Goal: Information Seeking & Learning: Learn about a topic

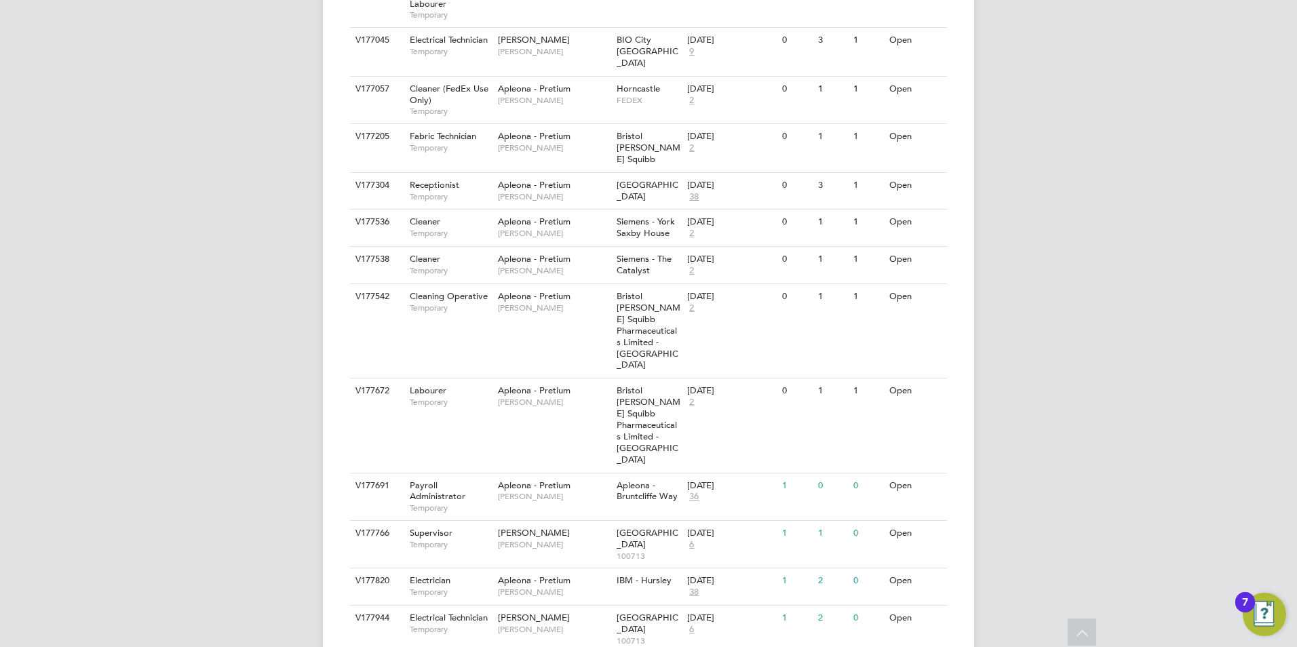
scroll to position [617, 0]
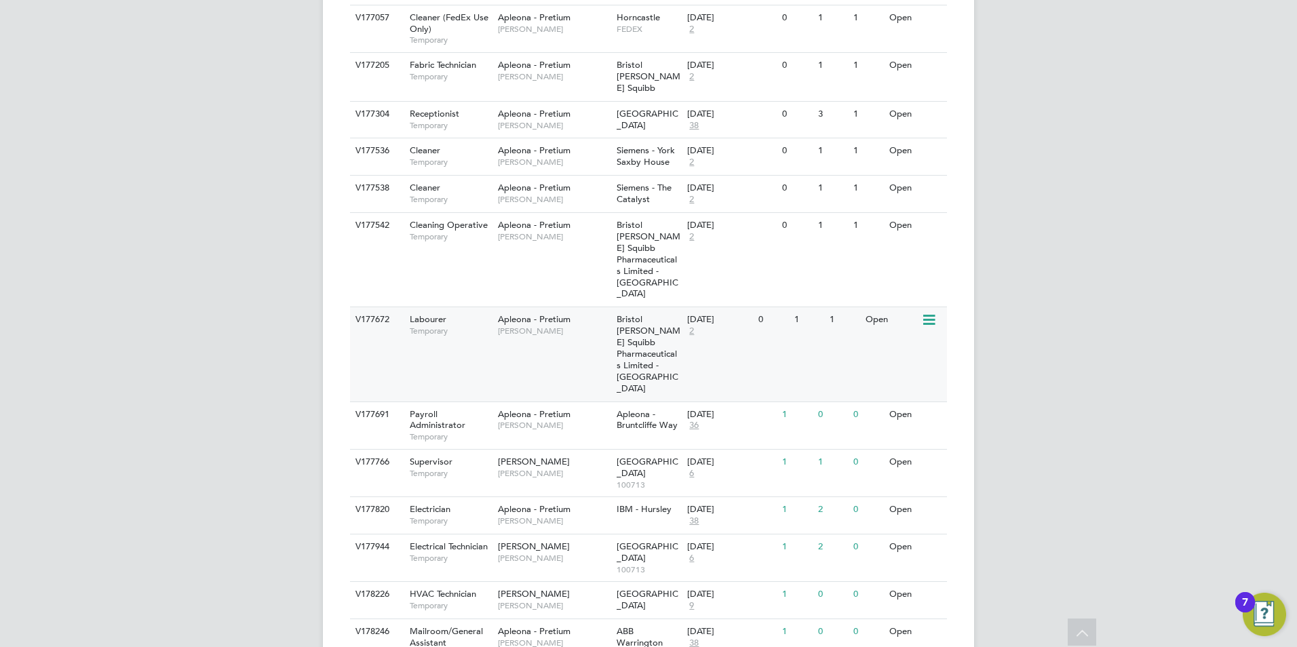
click at [425, 307] on div "Labourer Temporary" at bounding box center [446, 324] width 95 height 35
click at [458, 450] on div "Supervisor Temporary" at bounding box center [446, 467] width 95 height 35
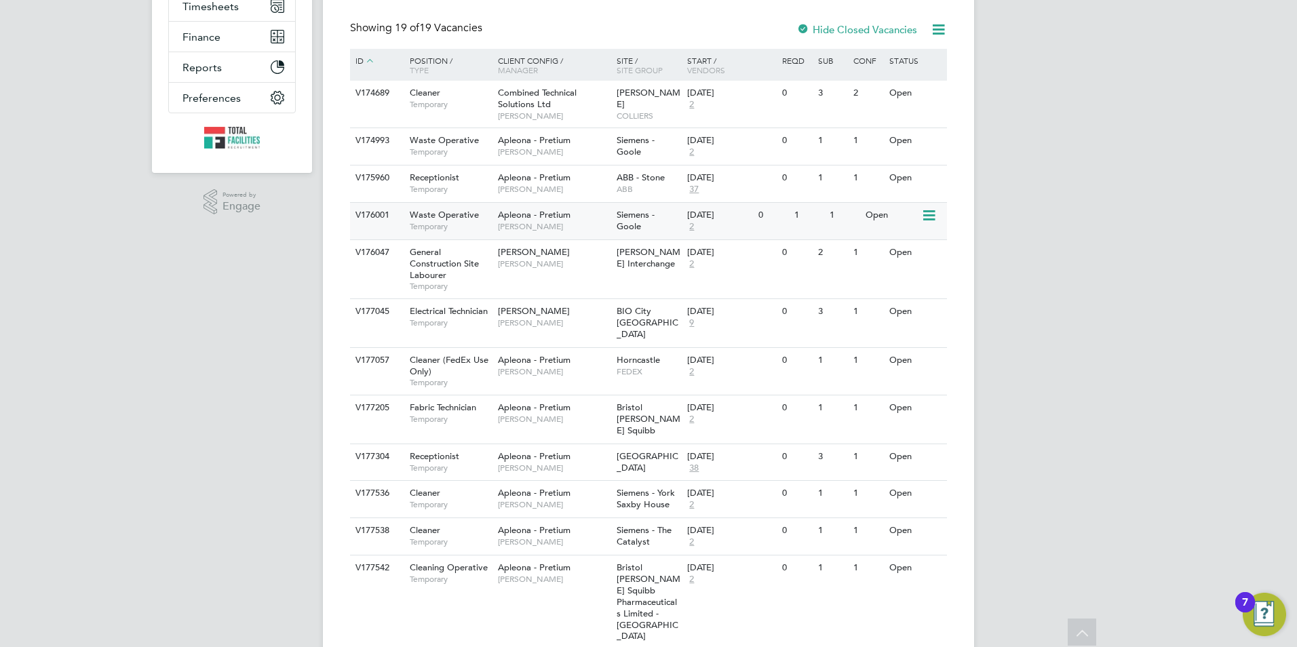
scroll to position [142, 0]
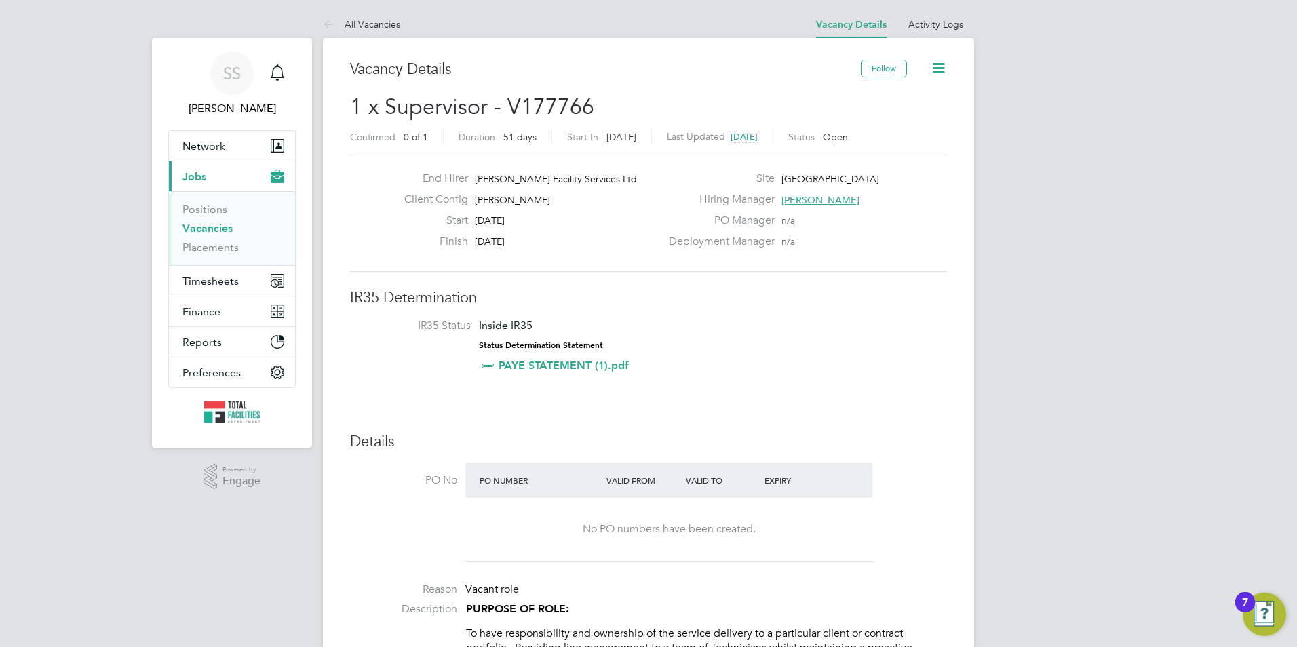
click at [941, 67] on icon at bounding box center [938, 68] width 17 height 17
click at [931, 22] on link "Activity Logs" at bounding box center [935, 24] width 55 height 12
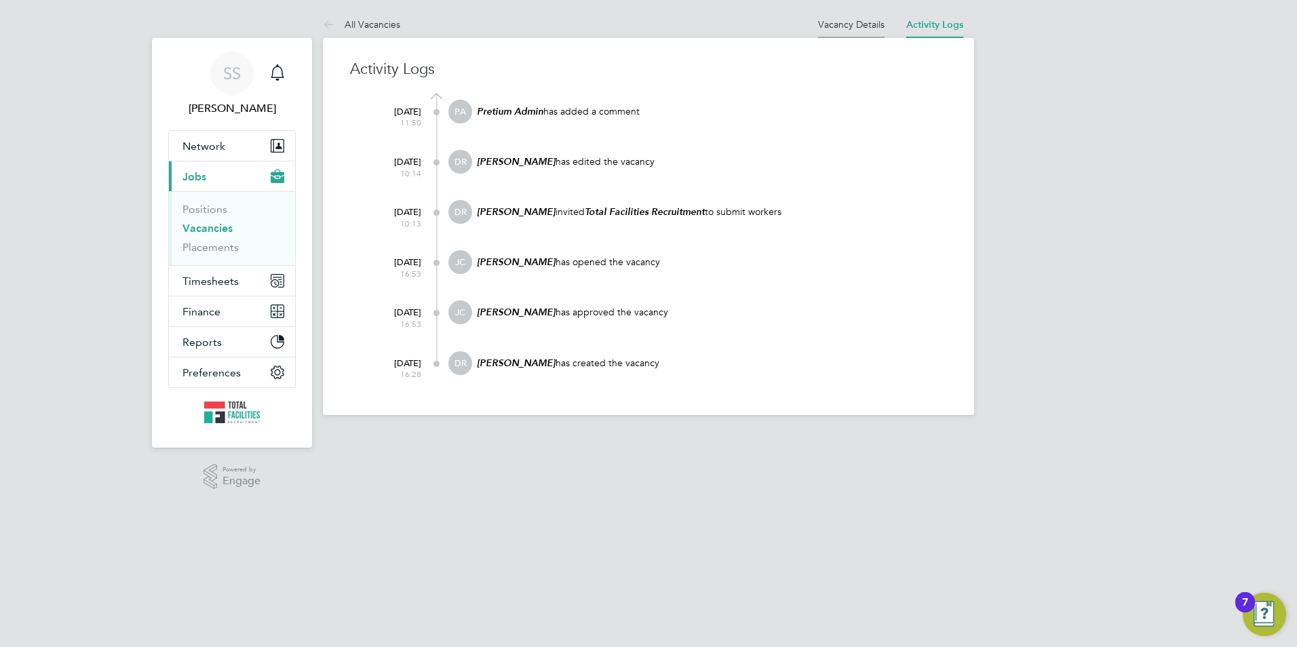
click at [843, 22] on link "Vacancy Details" at bounding box center [851, 24] width 66 height 12
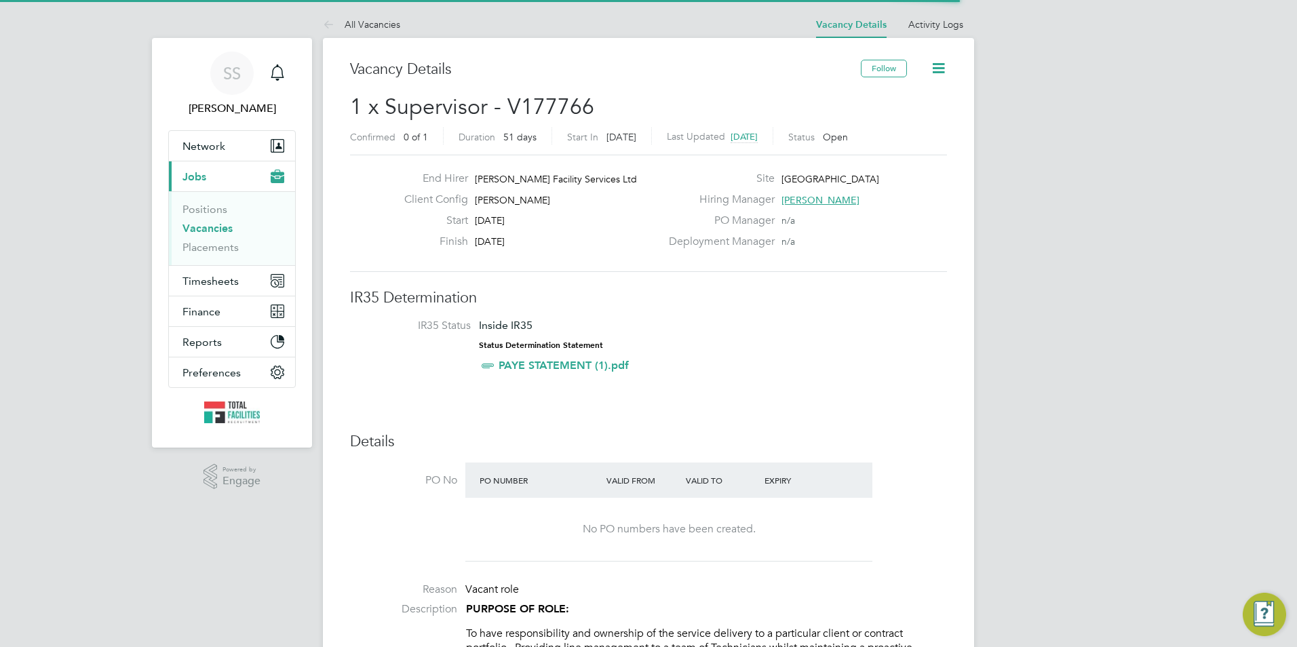
scroll to position [23, 118]
drag, startPoint x: 941, startPoint y: 47, endPoint x: 936, endPoint y: 65, distance: 18.4
click at [936, 65] on icon at bounding box center [938, 68] width 17 height 17
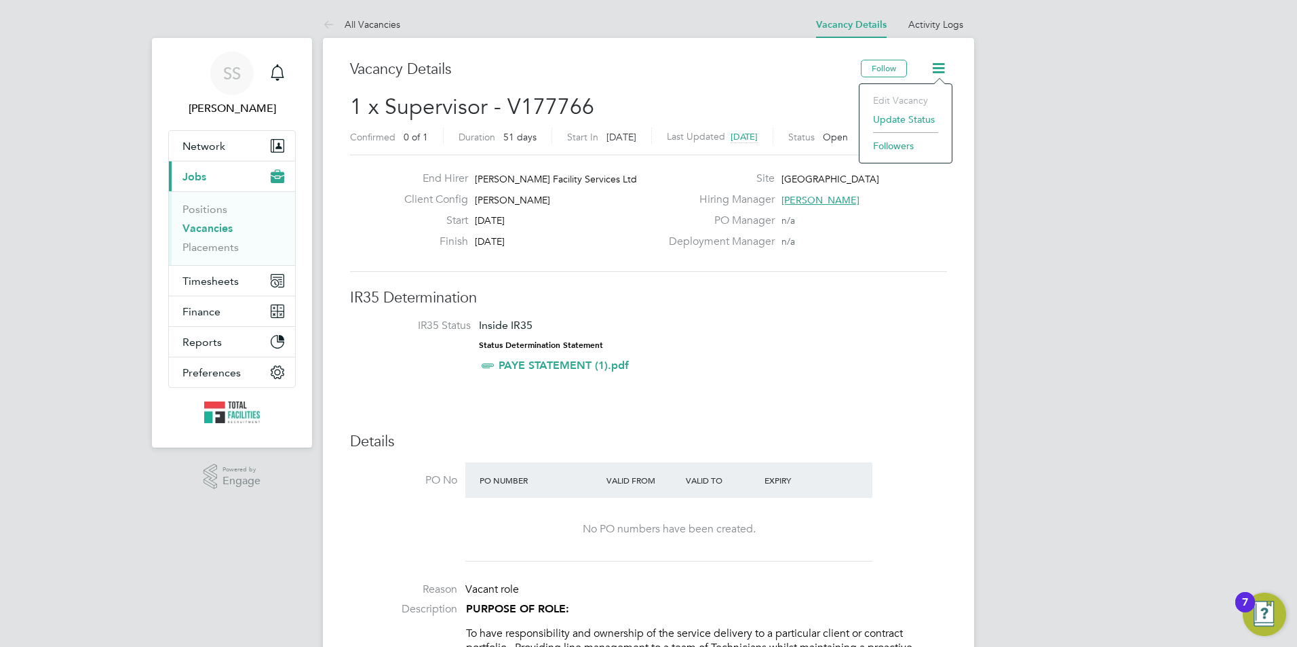
click at [891, 123] on li "Update Status" at bounding box center [905, 119] width 79 height 19
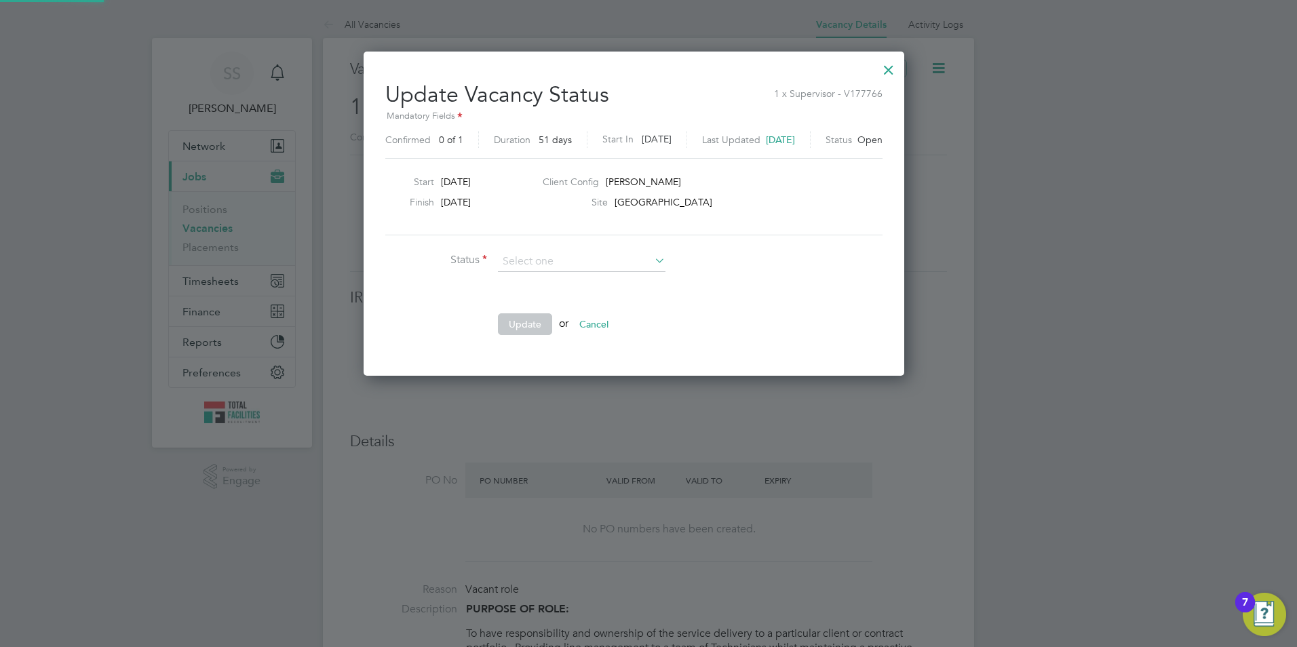
scroll to position [7, 7]
click at [901, 56] on div at bounding box center [888, 66] width 24 height 24
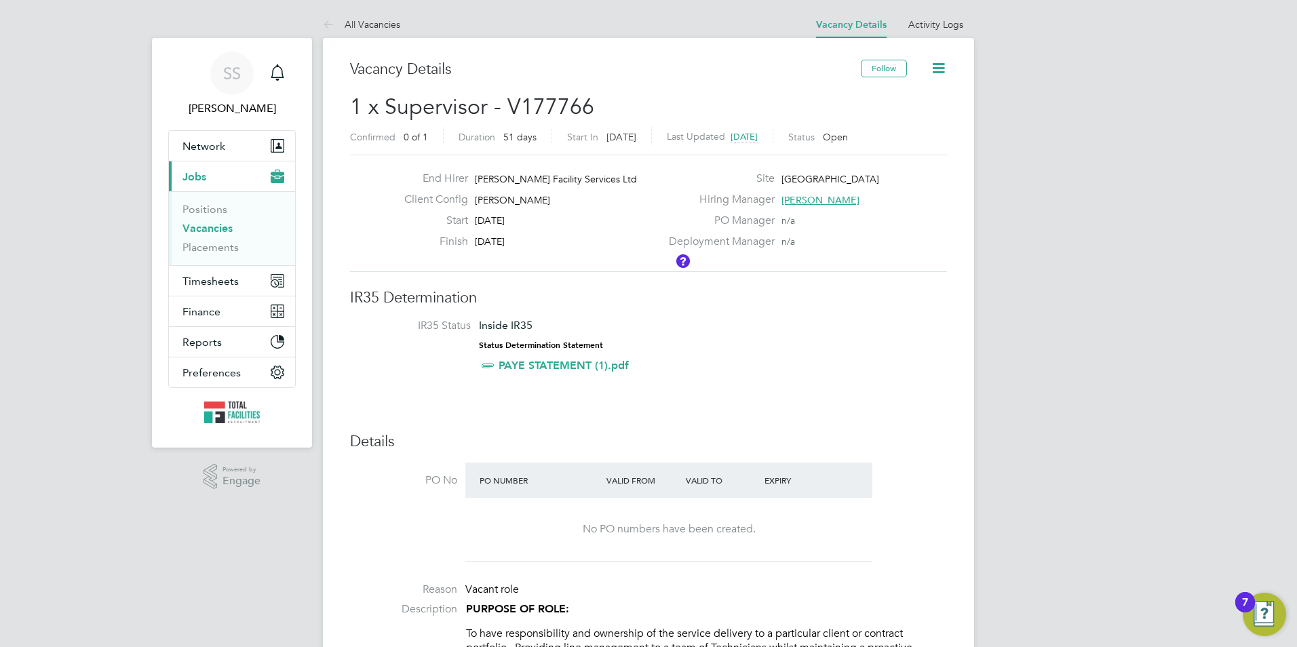
click at [923, 68] on div "Follow" at bounding box center [904, 75] width 86 height 31
click at [933, 69] on icon at bounding box center [938, 68] width 17 height 17
click at [880, 153] on li "Followers" at bounding box center [905, 145] width 79 height 19
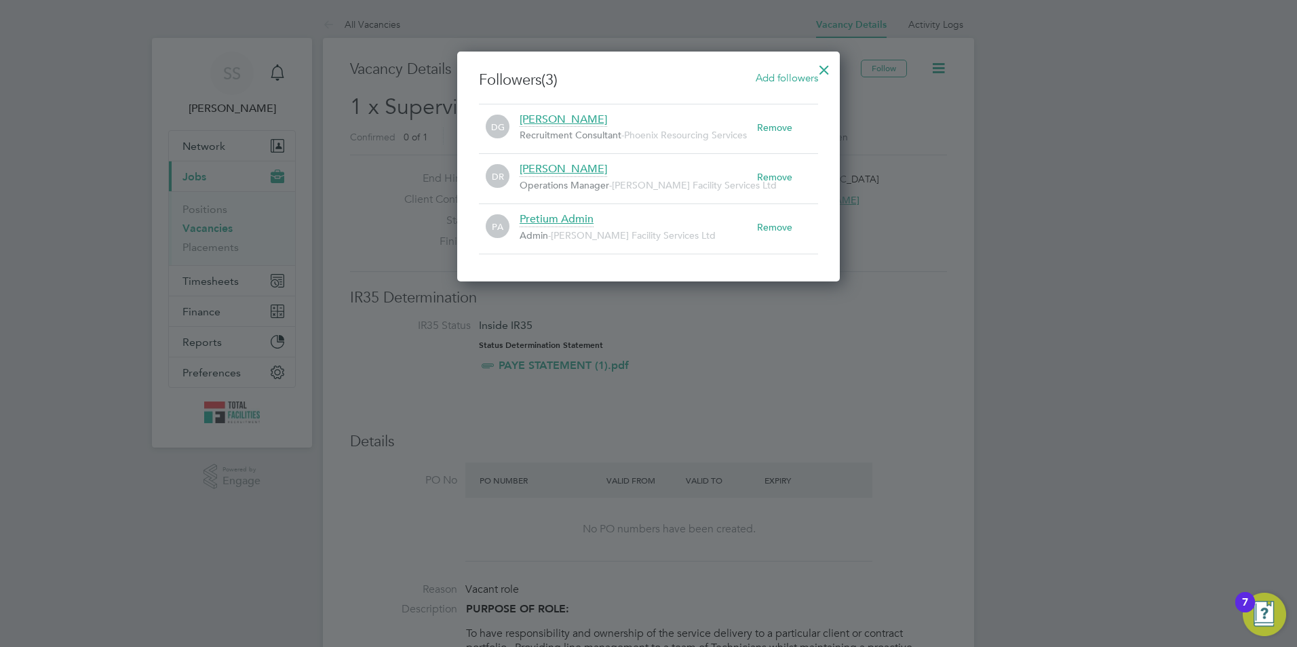
click at [821, 67] on div at bounding box center [824, 66] width 24 height 24
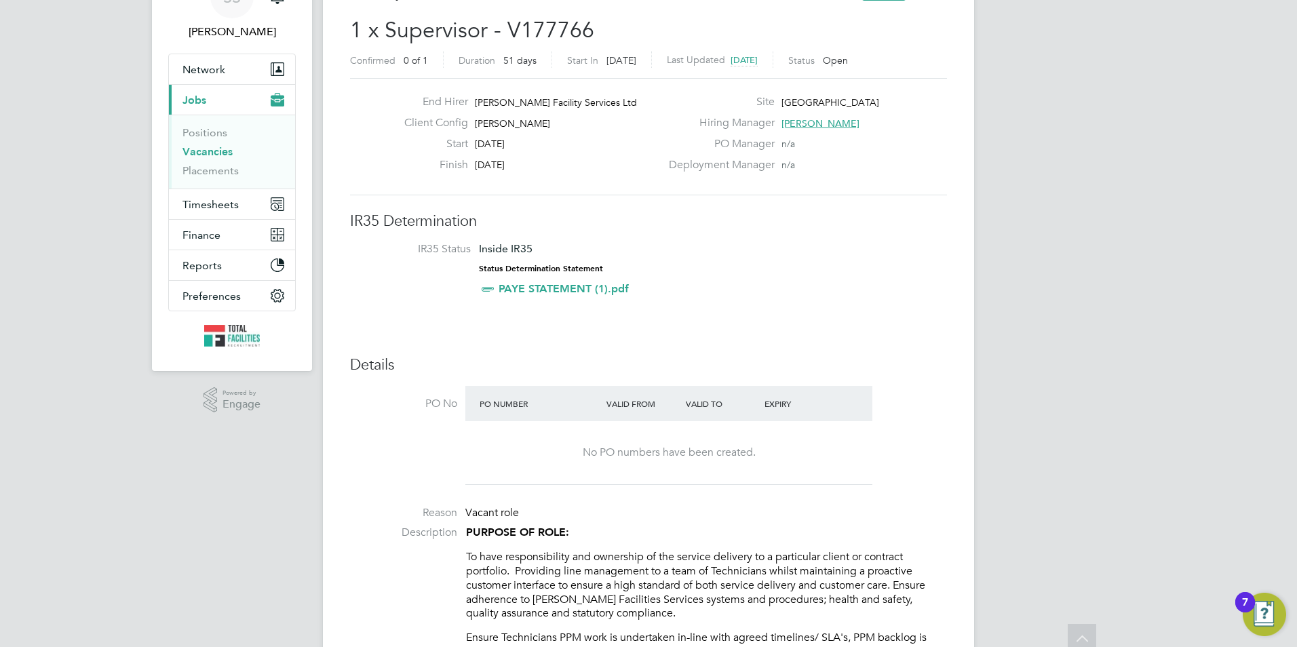
scroll to position [0, 0]
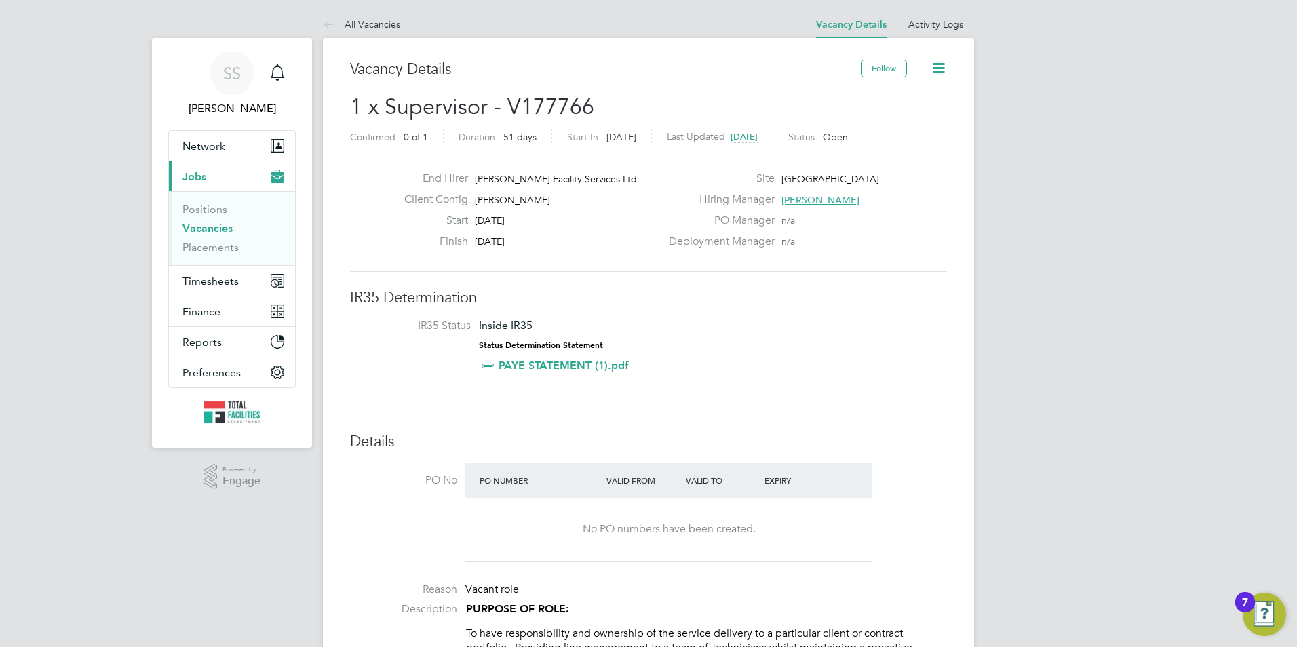
drag, startPoint x: 536, startPoint y: 245, endPoint x: 423, endPoint y: 170, distance: 136.2
click at [423, 170] on div "End Hirer NG Bailey Facility Services Ltd Client Config NG Bailey Start 07 Aug …" at bounding box center [648, 213] width 597 height 117
drag, startPoint x: 423, startPoint y: 170, endPoint x: 422, endPoint y: 177, distance: 6.8
click at [422, 177] on label "End Hirer" at bounding box center [430, 179] width 75 height 14
click at [417, 180] on label "End Hirer" at bounding box center [430, 179] width 75 height 14
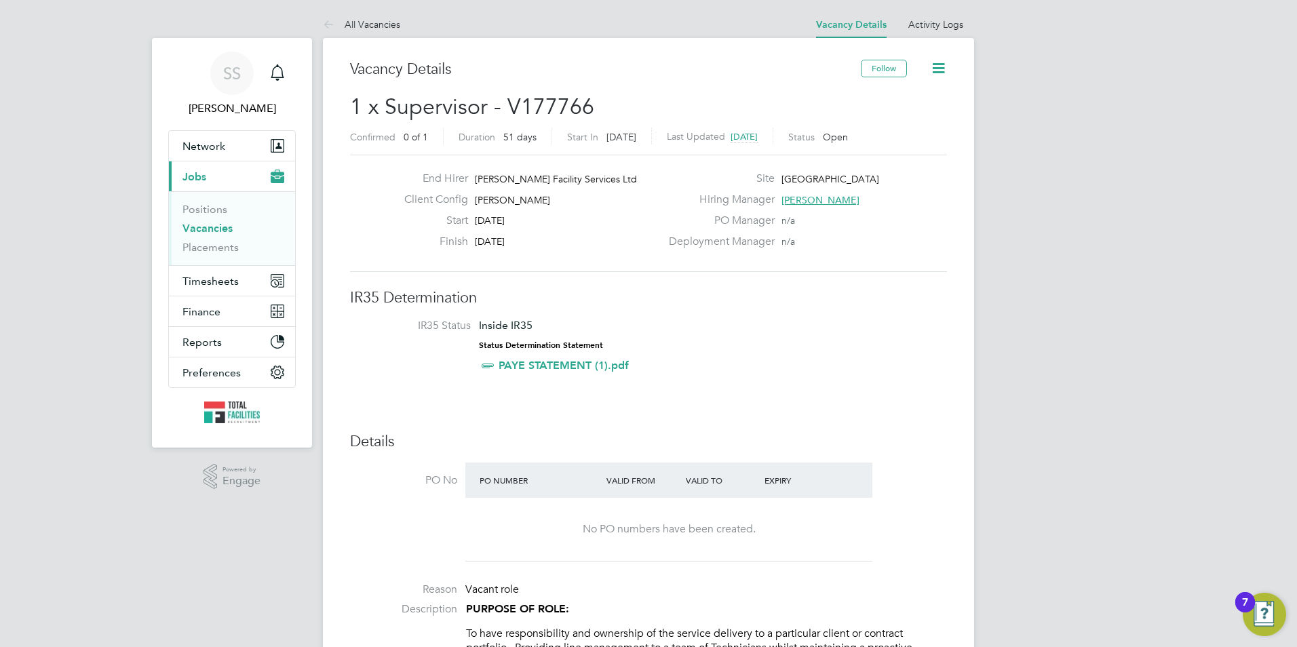
click at [505, 219] on span "07 Aug 2025" at bounding box center [490, 220] width 30 height 12
drag, startPoint x: 533, startPoint y: 243, endPoint x: 469, endPoint y: 184, distance: 86.4
click at [469, 184] on div "End Hirer NG Bailey Facility Services Ltd Client Config NG Bailey Start 07 Aug …" at bounding box center [526, 213] width 267 height 83
click at [554, 249] on div "Finish 26 Sep 2025" at bounding box center [526, 245] width 267 height 21
drag, startPoint x: 528, startPoint y: 243, endPoint x: 476, endPoint y: 182, distance: 80.4
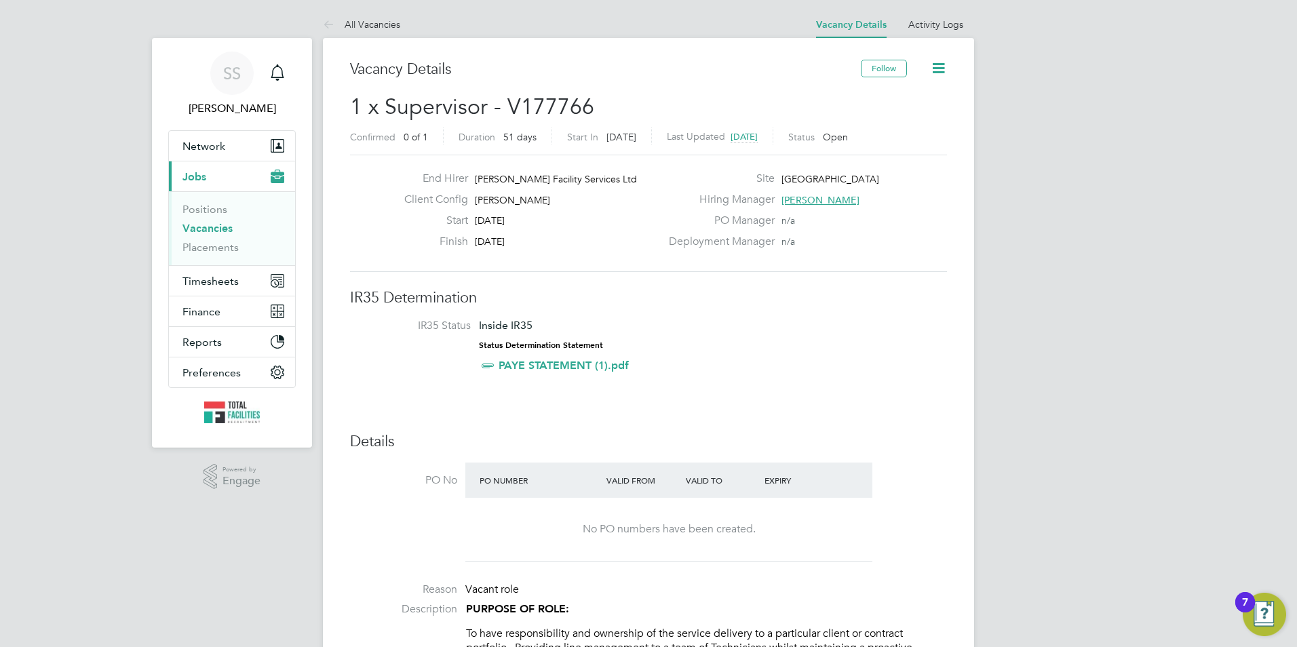
click at [476, 182] on div "End Hirer NG Bailey Facility Services Ltd Client Config NG Bailey Start 07 Aug …" at bounding box center [526, 213] width 267 height 83
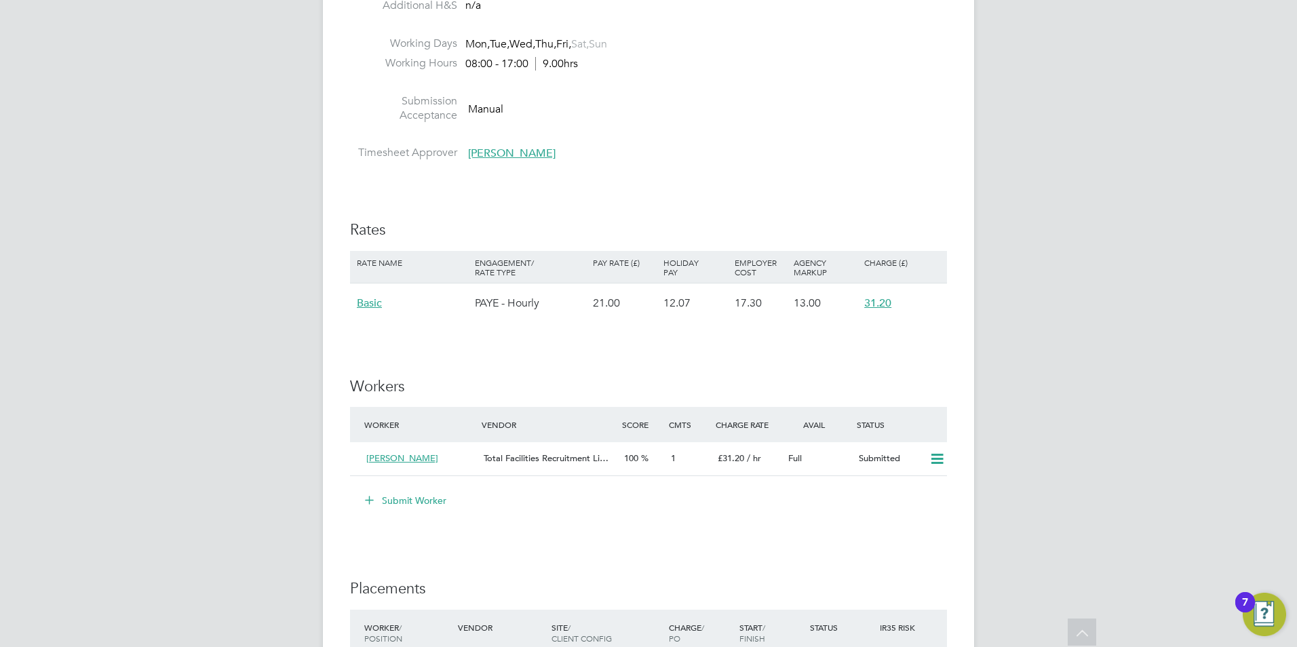
scroll to position [2035, 0]
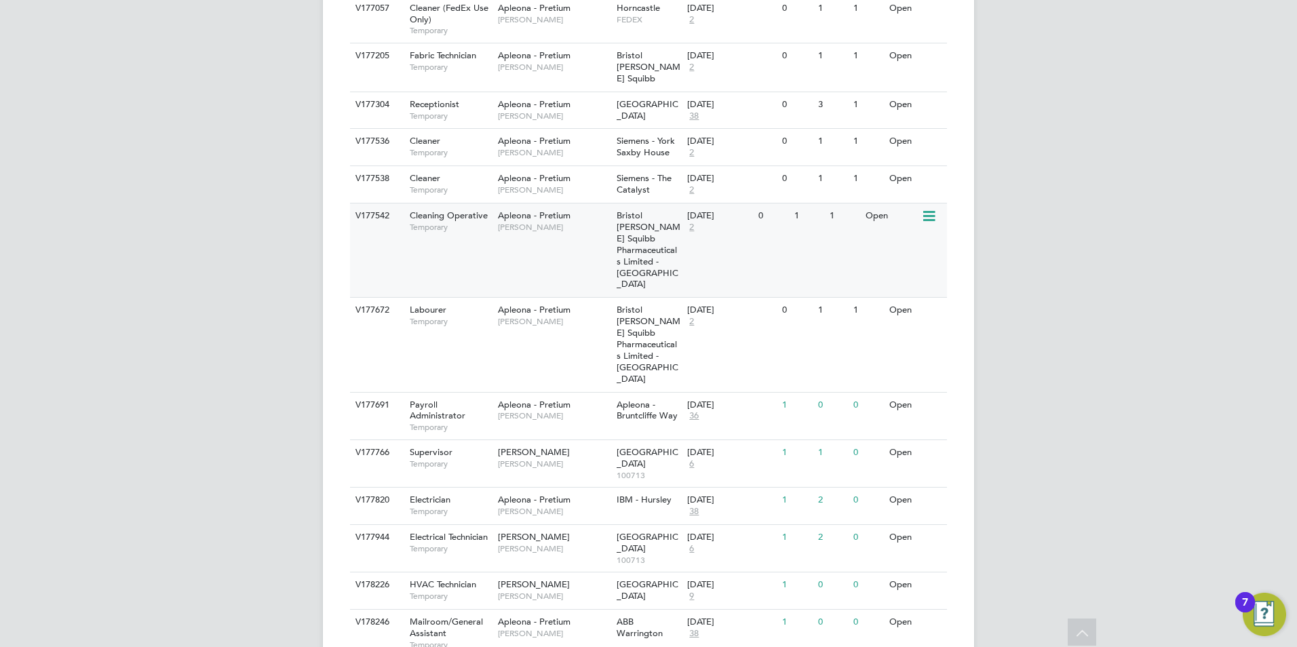
scroll to position [654, 0]
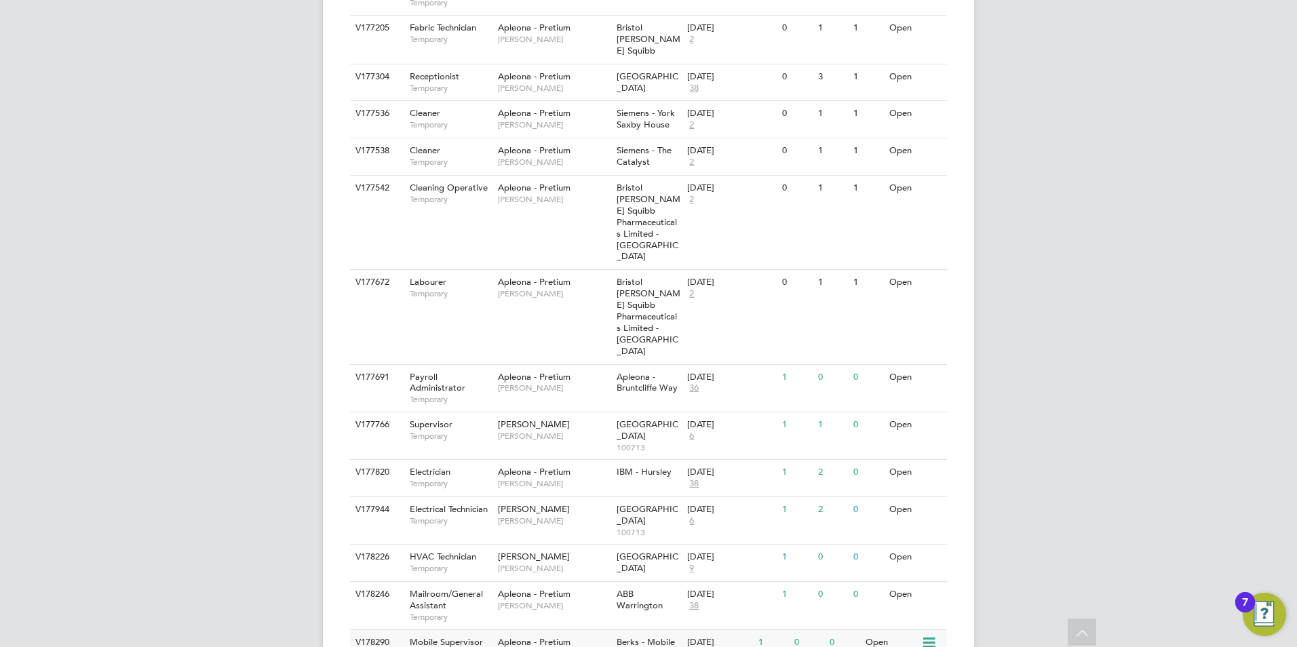
click at [574, 646] on span "[PERSON_NAME]" at bounding box center [554, 653] width 112 height 11
click at [608, 630] on div "Apleona - Pretium [PERSON_NAME]" at bounding box center [553, 647] width 119 height 35
click at [476, 563] on span "Temporary" at bounding box center [450, 568] width 81 height 11
click at [450, 431] on span "Temporary" at bounding box center [450, 436] width 81 height 11
click at [472, 431] on span "Temporary" at bounding box center [450, 436] width 81 height 11
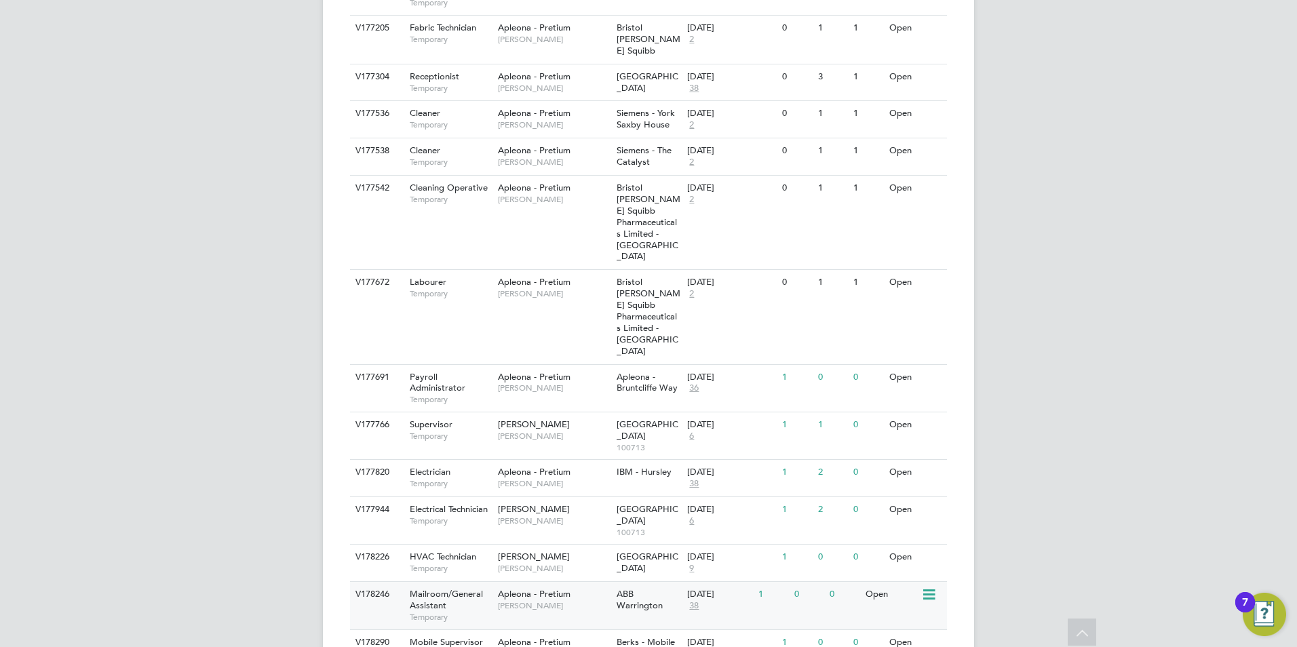
click at [574, 600] on span "Michael Haycock" at bounding box center [554, 605] width 112 height 11
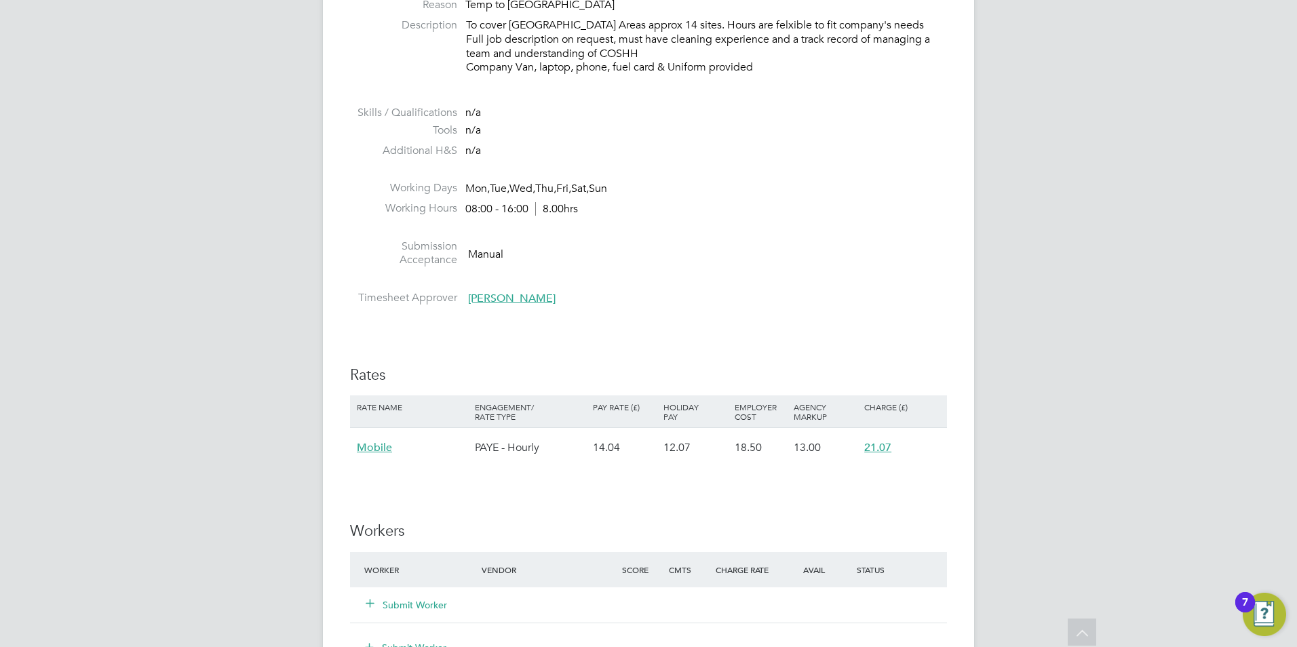
scroll to position [458, 0]
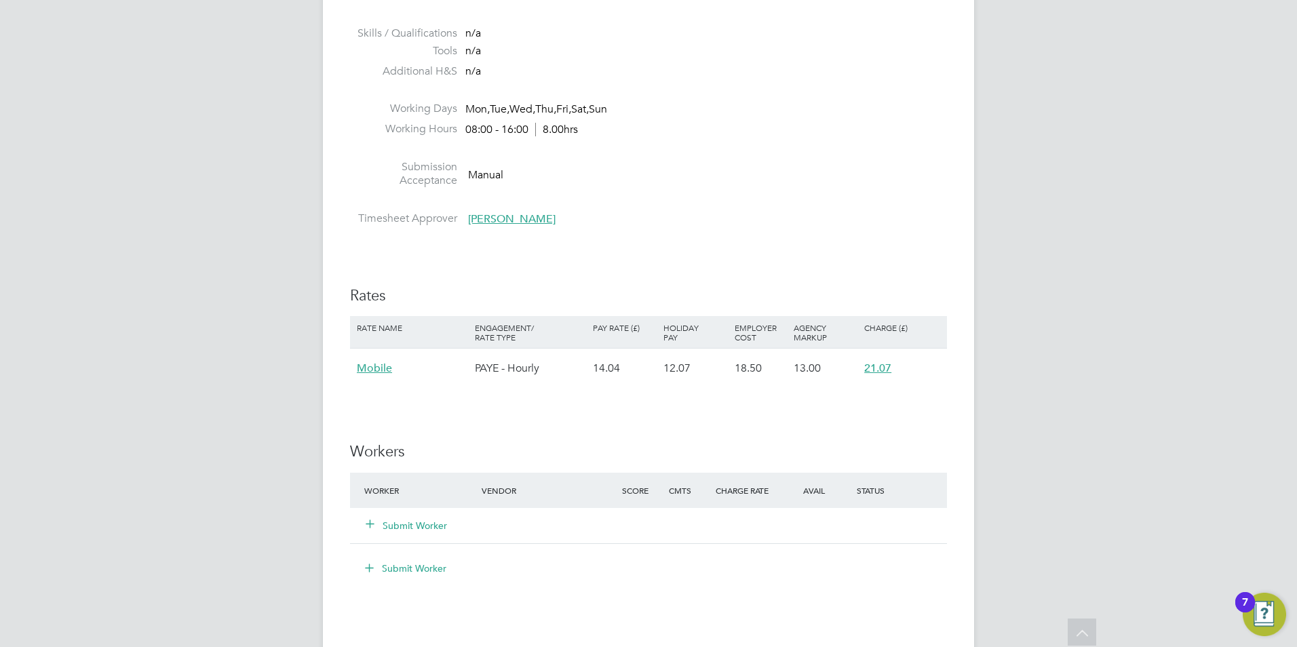
scroll to position [475, 0]
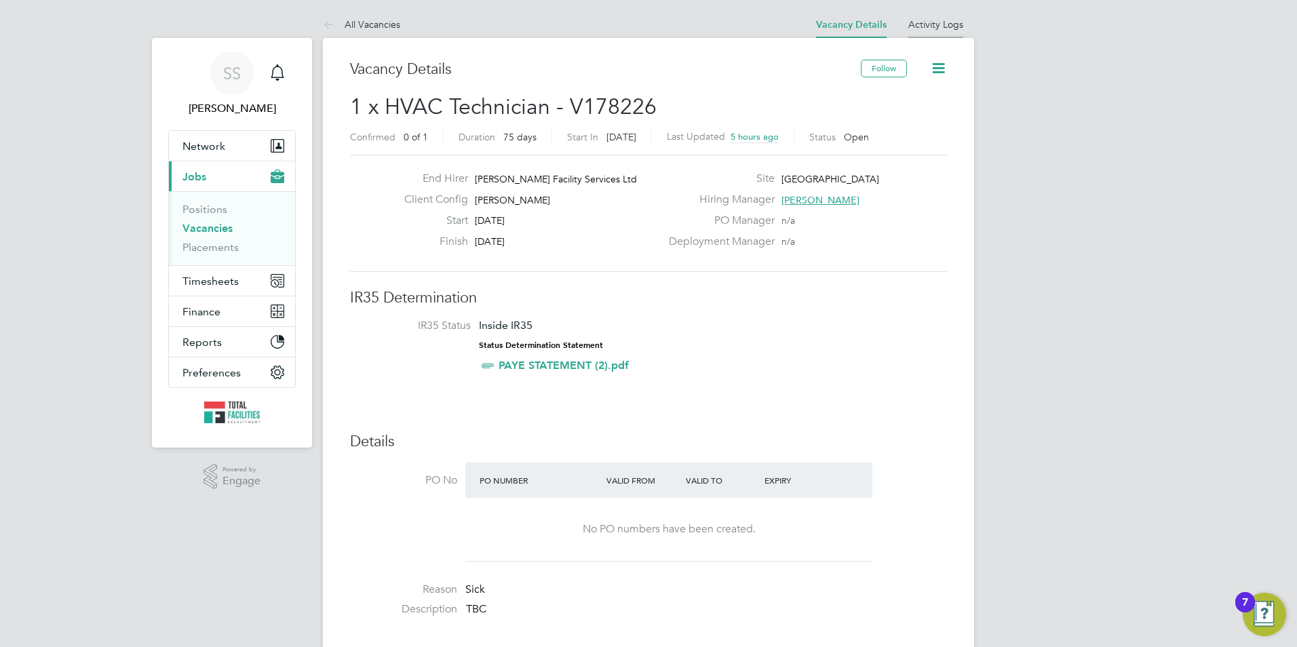
click at [929, 18] on li "Activity Logs" at bounding box center [935, 24] width 55 height 27
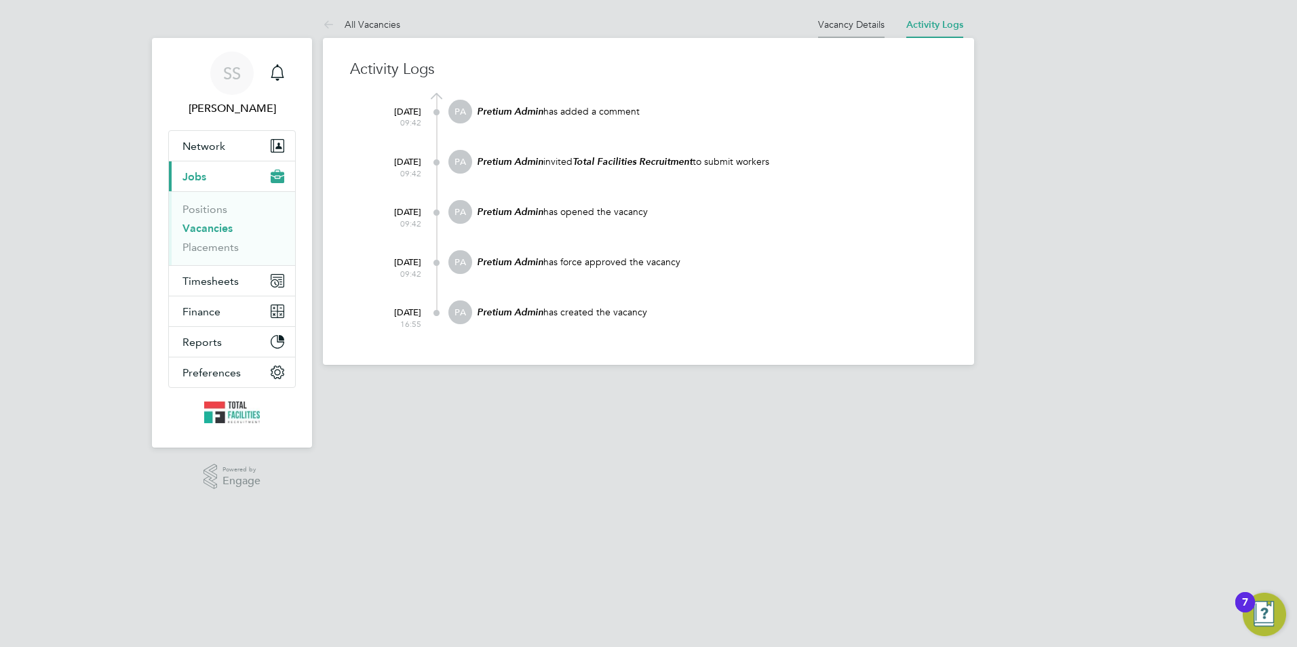
click at [838, 25] on link "Vacancy Details" at bounding box center [851, 24] width 66 height 12
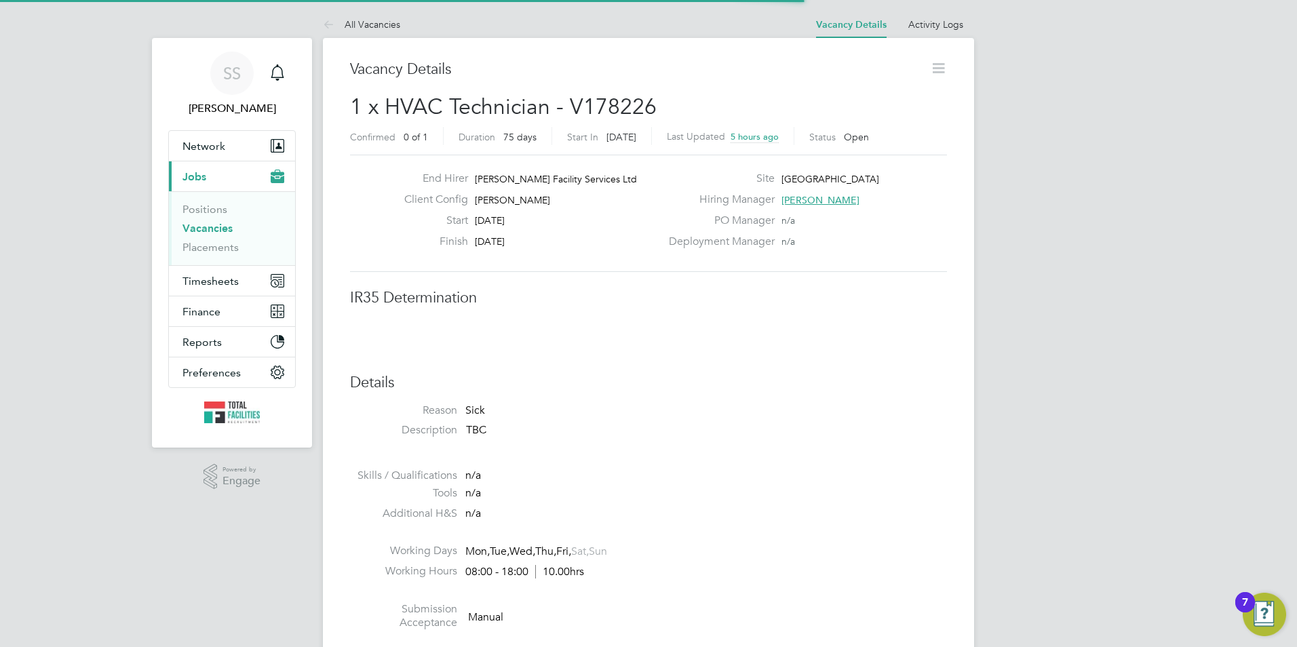
scroll to position [40, 119]
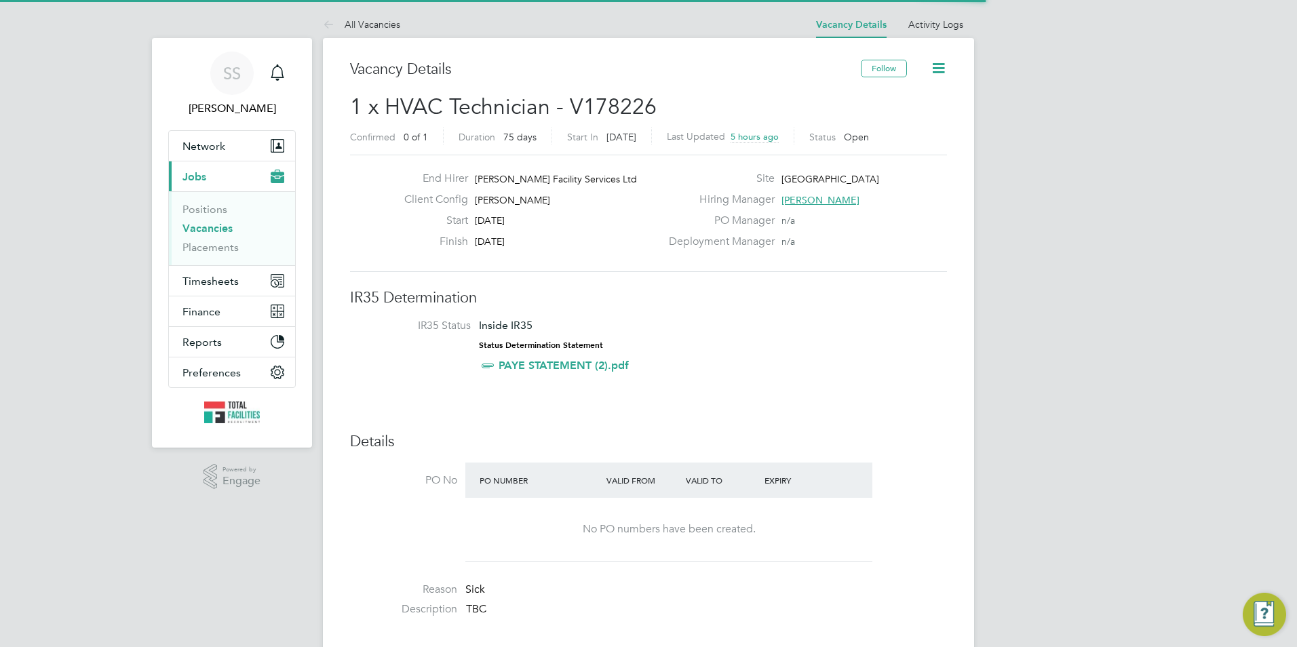
click at [938, 62] on icon at bounding box center [938, 68] width 17 height 17
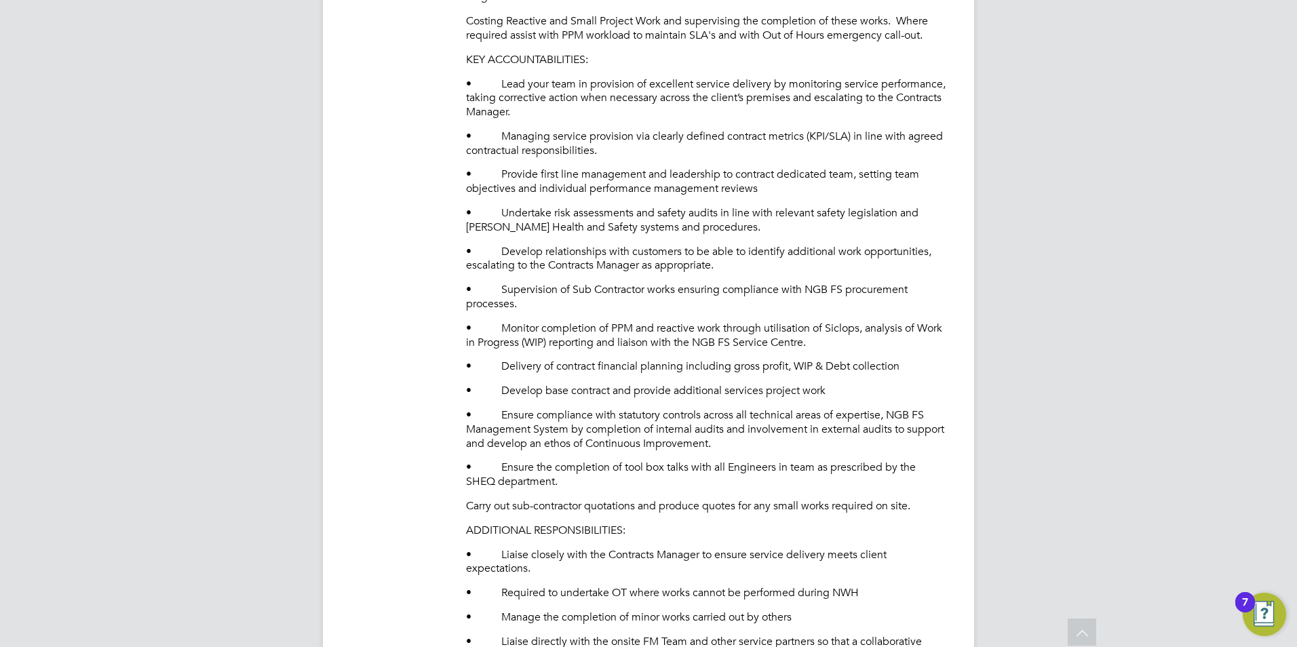
scroll to position [585, 0]
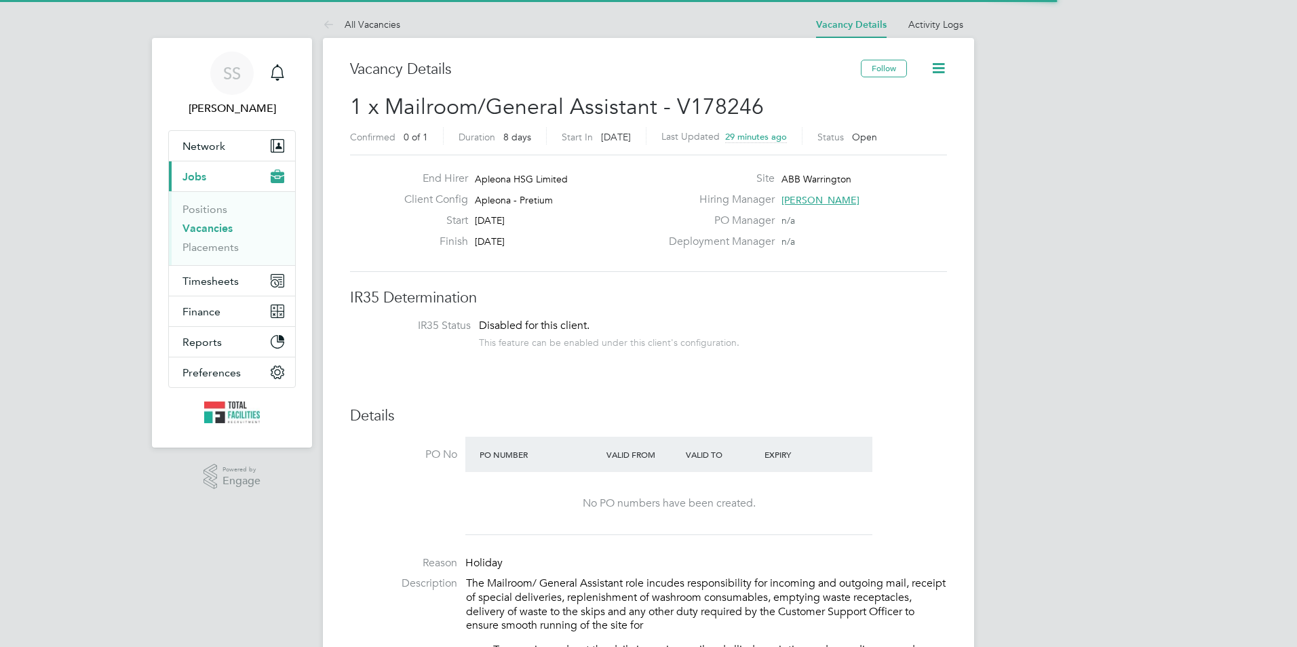
scroll to position [40, 119]
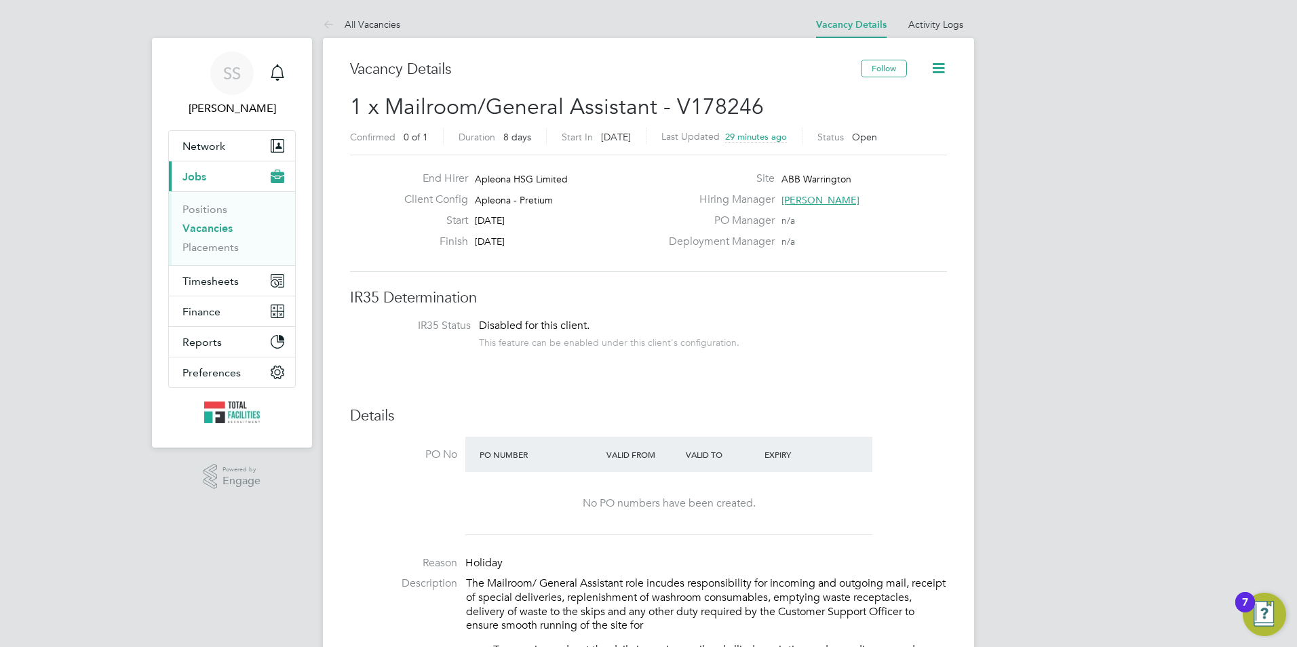
click at [808, 201] on span "[PERSON_NAME]" at bounding box center [820, 200] width 78 height 12
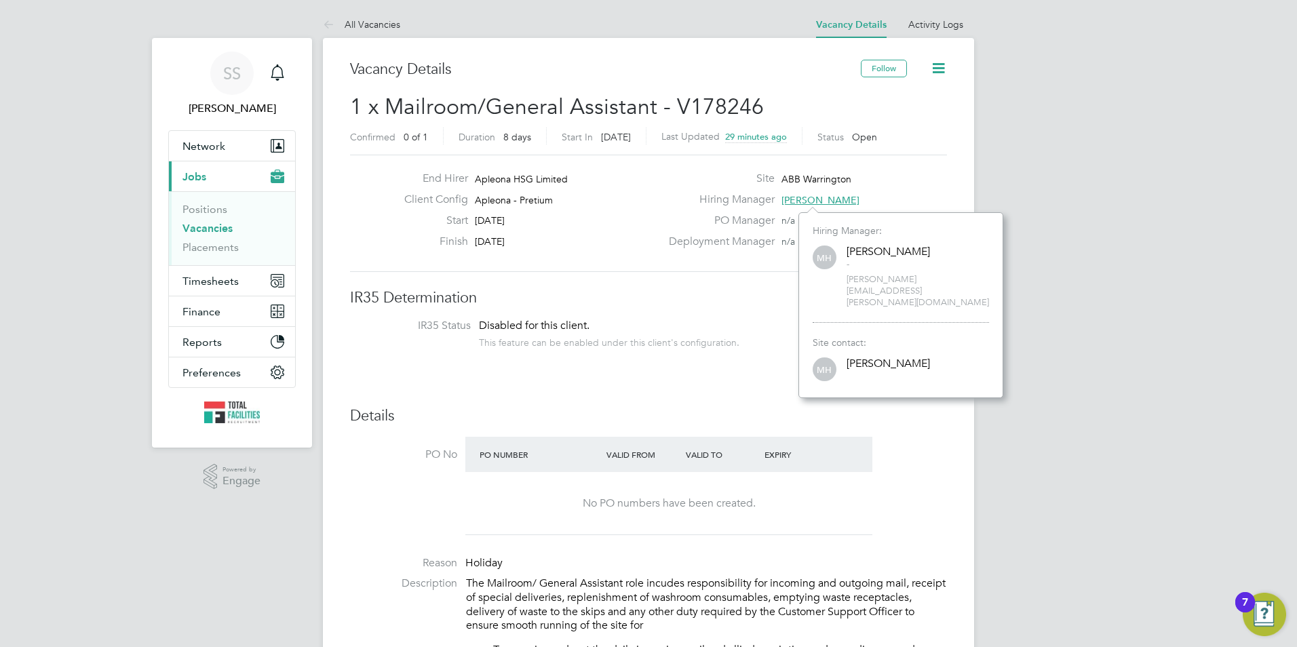
scroll to position [162, 204]
click at [673, 203] on label "Hiring Manager" at bounding box center [718, 200] width 114 height 14
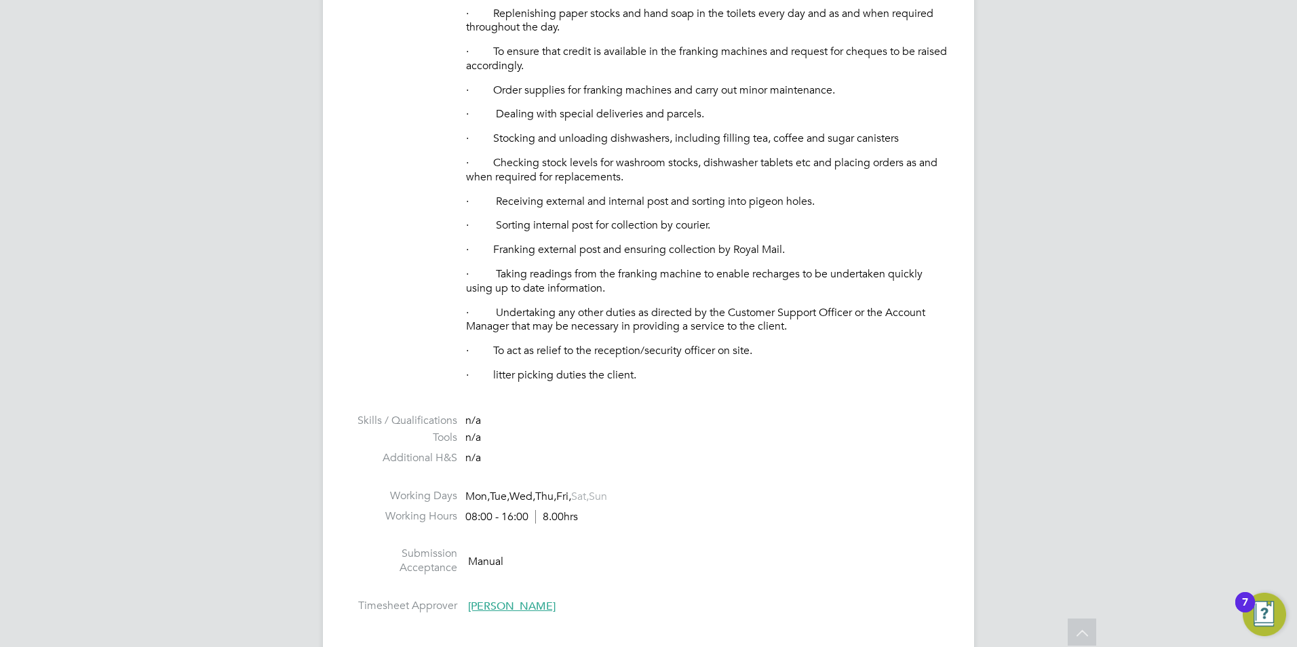
scroll to position [351, 0]
